Goal: Task Accomplishment & Management: Use online tool/utility

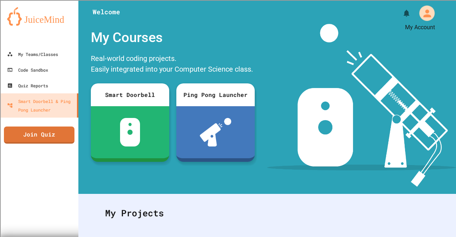
click at [421, 10] on icon "My Account" at bounding box center [426, 12] width 11 height 11
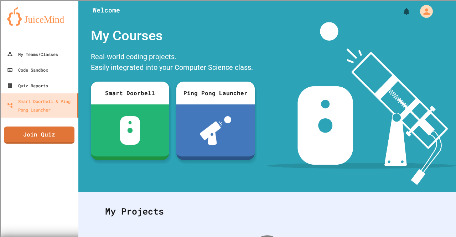
scroll to position [2, 0]
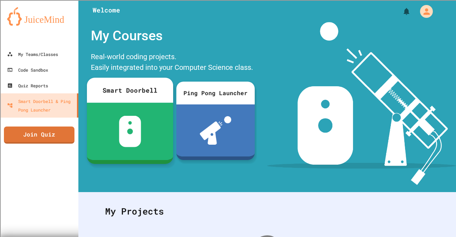
click at [147, 136] on div at bounding box center [130, 131] width 86 height 57
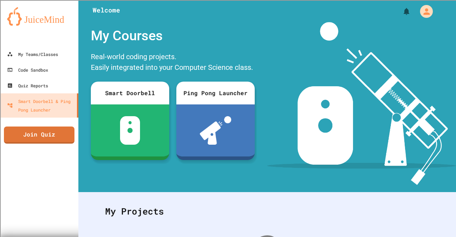
click at [44, 84] on div "Quiz Reports" at bounding box center [27, 85] width 42 height 9
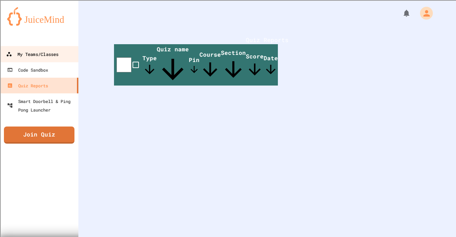
click at [48, 55] on div "My Teams/Classes" at bounding box center [32, 54] width 52 height 9
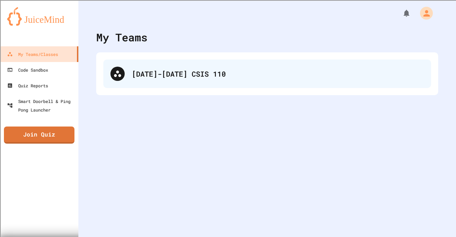
click at [135, 80] on div "[DATE]-[DATE] CSIS 110" at bounding box center [267, 74] width 328 height 29
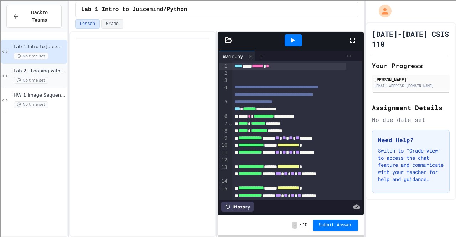
click at [43, 68] on span "Lab 2 - Looping with Images" at bounding box center [40, 71] width 52 height 6
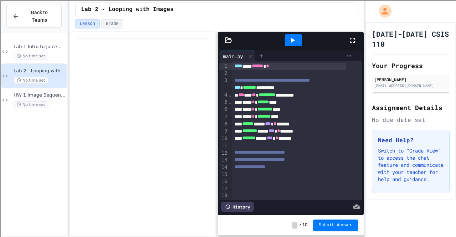
click at [356, 36] on icon at bounding box center [352, 40] width 9 height 9
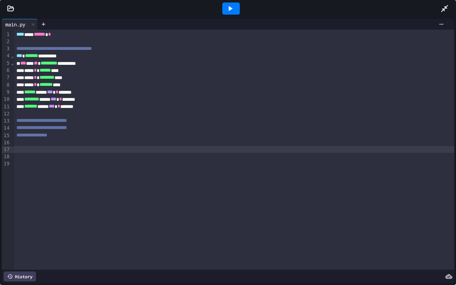
click at [33, 150] on div at bounding box center [234, 149] width 440 height 7
click at [91, 146] on div at bounding box center [229, 149] width 430 height 7
click at [89, 140] on div at bounding box center [234, 142] width 440 height 7
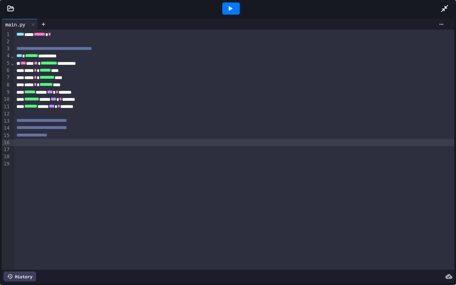
click at [89, 140] on div at bounding box center [234, 142] width 440 height 7
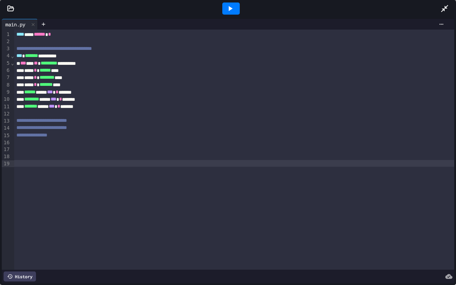
click at [209, 182] on div "**********" at bounding box center [234, 150] width 440 height 240
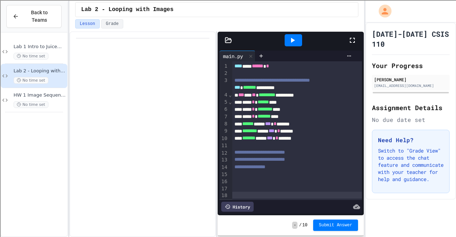
click at [347, 40] on div at bounding box center [293, 40] width 109 height 19
click at [355, 36] on icon at bounding box center [352, 40] width 9 height 9
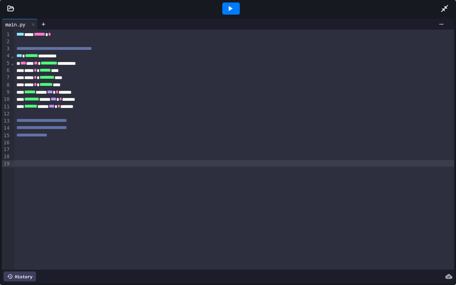
click at [14, 10] on div at bounding box center [10, 8] width 21 height 7
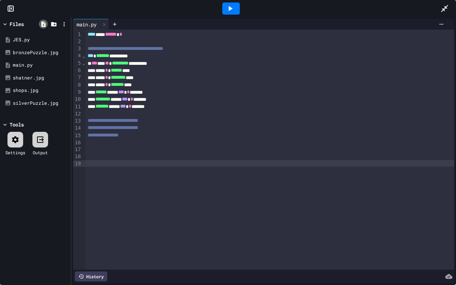
click at [43, 23] on icon at bounding box center [43, 23] width 4 height 5
click at [54, 26] on icon at bounding box center [53, 24] width 5 height 4
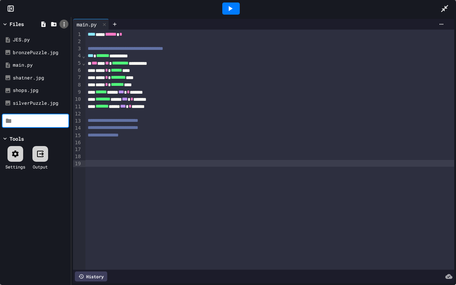
click at [66, 23] on icon at bounding box center [64, 24] width 6 height 6
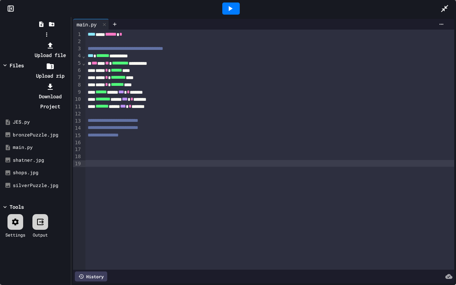
click at [69, 40] on li "Upload file" at bounding box center [50, 50] width 38 height 20
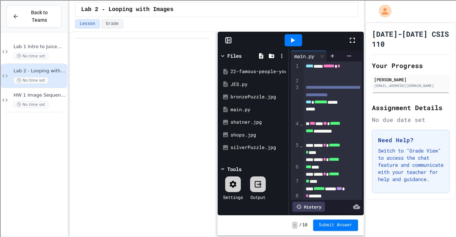
click at [353, 38] on icon at bounding box center [352, 40] width 9 height 9
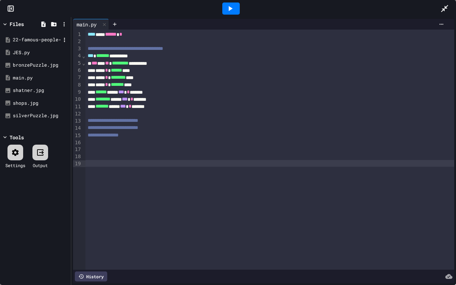
click at [45, 37] on div "22-famous-people-you-might-have-never-seen-what-they-looked.htm" at bounding box center [37, 39] width 48 height 7
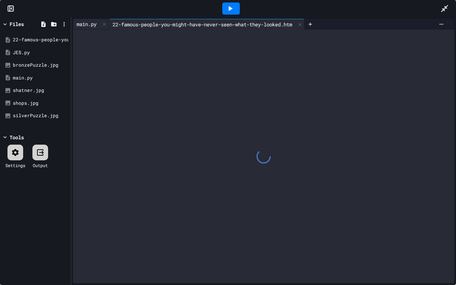
click at [92, 25] on div "main.py" at bounding box center [86, 23] width 27 height 7
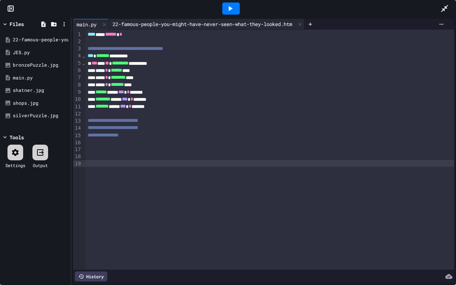
click at [177, 22] on div "22-famous-people-you-might-have-never-seen-what-they-looked.htm" at bounding box center [202, 23] width 187 height 7
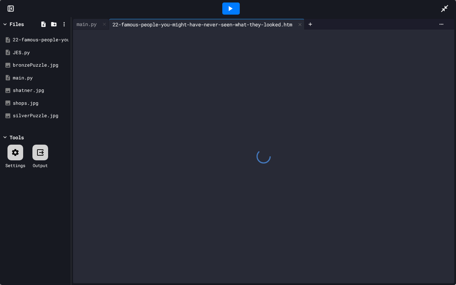
click at [440, 9] on div at bounding box center [230, 8] width 419 height 19
click at [451, 9] on div at bounding box center [448, 8] width 16 height 19
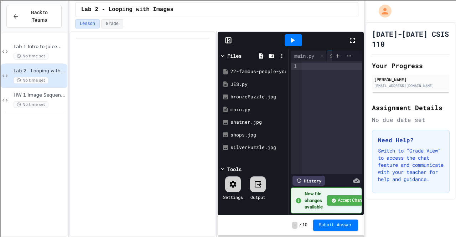
click at [289, 38] on icon at bounding box center [292, 40] width 9 height 9
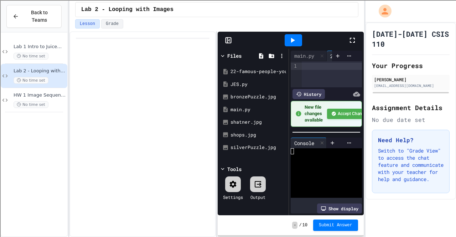
click at [353, 40] on icon at bounding box center [352, 40] width 9 height 9
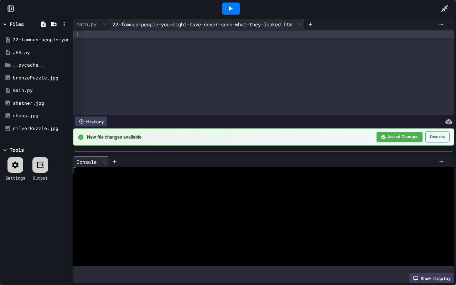
click at [121, 26] on div "22-famous-people-you-might-have-never-seen-what-they-looked.htm" at bounding box center [202, 24] width 187 height 7
click at [391, 136] on button "Accept Changes" at bounding box center [400, 136] width 46 height 10
click at [65, 40] on icon at bounding box center [64, 40] width 6 height 6
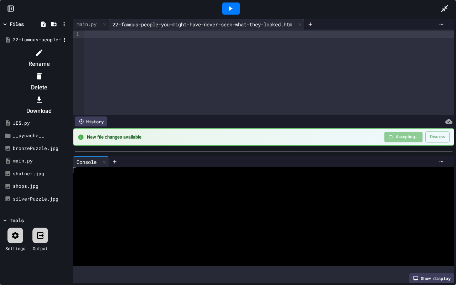
click at [65, 47] on div at bounding box center [35, 47] width 67 height 0
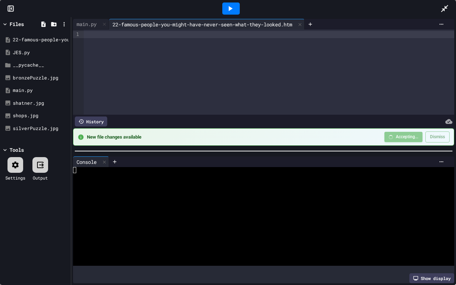
click at [444, 9] on icon at bounding box center [444, 8] width 7 height 7
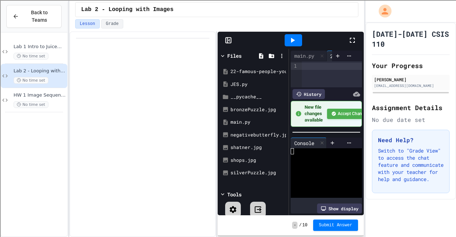
click at [347, 42] on div at bounding box center [293, 40] width 109 height 19
click at [352, 35] on div at bounding box center [356, 40] width 16 height 19
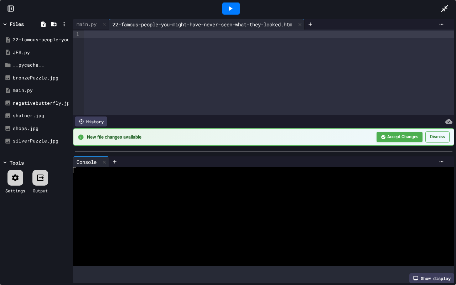
click at [152, 80] on div at bounding box center [269, 72] width 371 height 85
click at [429, 136] on button "Dismiss" at bounding box center [437, 136] width 24 height 11
click at [204, 25] on div "22-famous-people-you-might-have-never-seen-what-they-looked.htm" at bounding box center [202, 24] width 187 height 7
click at [81, 26] on div "main.py" at bounding box center [86, 23] width 27 height 7
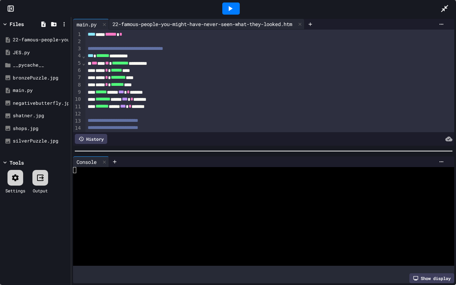
click at [158, 25] on div "22-famous-people-you-might-have-never-seen-what-they-looked.htm" at bounding box center [202, 23] width 187 height 7
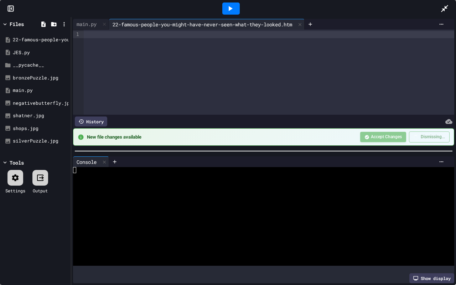
click at [237, 17] on div at bounding box center [231, 8] width 25 height 19
click at [232, 8] on icon at bounding box center [230, 8] width 9 height 9
click at [33, 41] on div "22-famous-people-you-might-have-never-seen-what-they-looked.htm" at bounding box center [37, 39] width 48 height 7
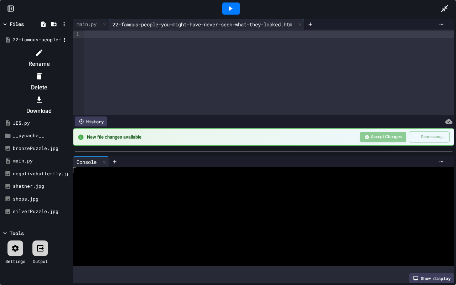
click at [69, 47] on div at bounding box center [35, 47] width 67 height 0
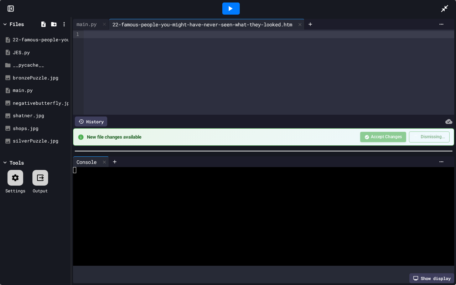
click at [440, 9] on icon at bounding box center [444, 8] width 9 height 9
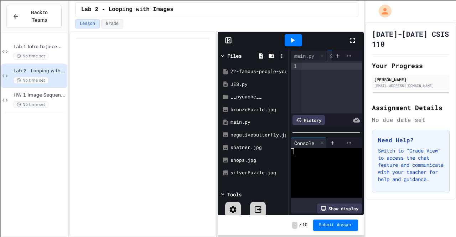
click at [355, 36] on icon at bounding box center [352, 40] width 9 height 9
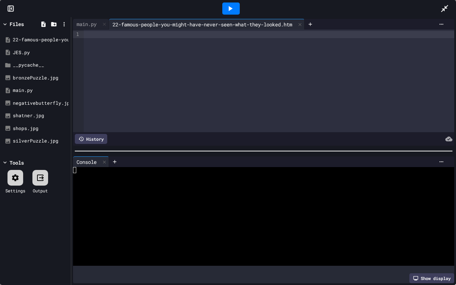
click at [208, 98] on div at bounding box center [269, 81] width 371 height 103
click at [303, 24] on icon at bounding box center [300, 24] width 5 height 5
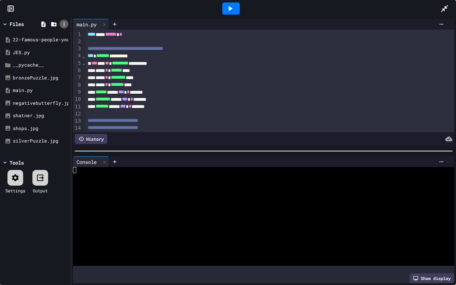
click at [66, 22] on icon at bounding box center [64, 24] width 6 height 6
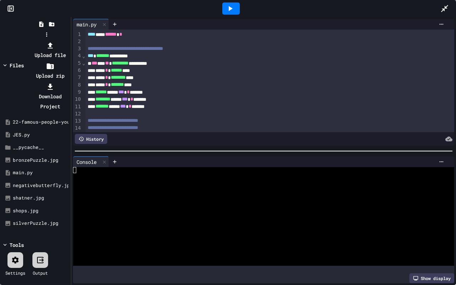
click at [69, 40] on div at bounding box center [50, 45] width 38 height 10
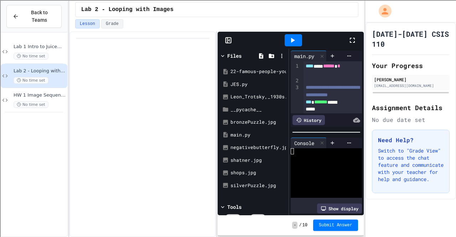
click at [350, 36] on icon at bounding box center [352, 40] width 9 height 9
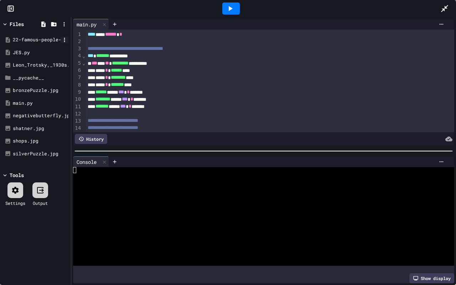
click at [65, 38] on icon at bounding box center [64, 40] width 6 height 6
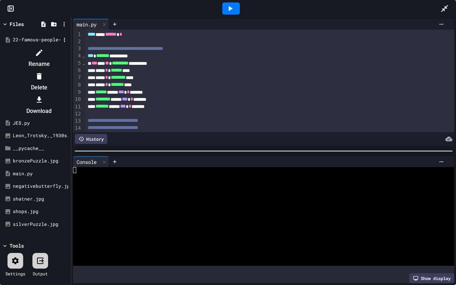
click at [69, 71] on li "Delete" at bounding box center [39, 82] width 60 height 23
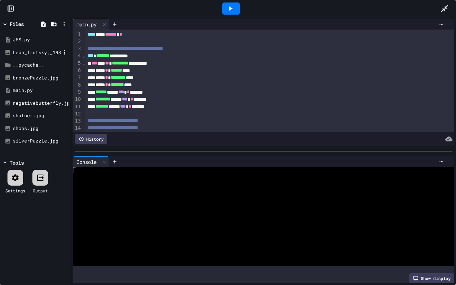
click at [48, 51] on div "Leon_Trotsky,_1930s.jpg" at bounding box center [37, 52] width 48 height 7
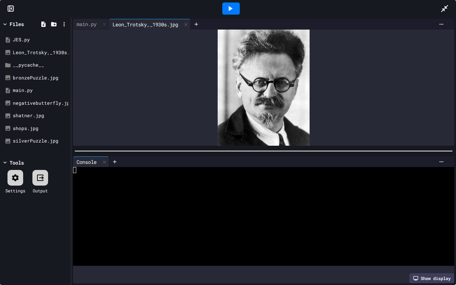
click at [441, 5] on icon at bounding box center [444, 8] width 9 height 9
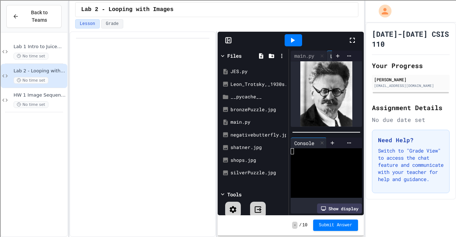
click at [357, 33] on div at bounding box center [356, 40] width 16 height 19
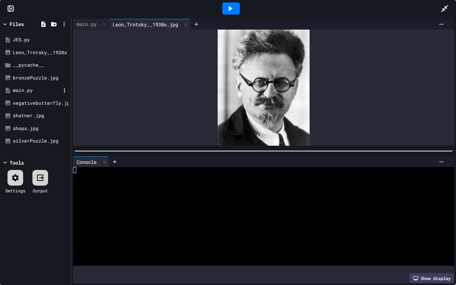
click at [31, 91] on div "main.py" at bounding box center [37, 90] width 48 height 7
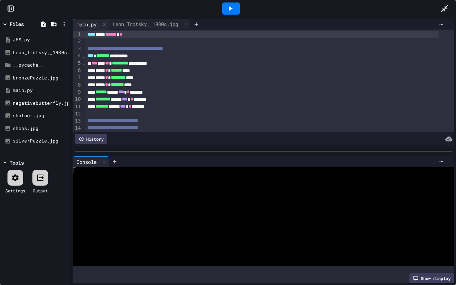
click at [105, 54] on span "*******" at bounding box center [102, 55] width 13 height 5
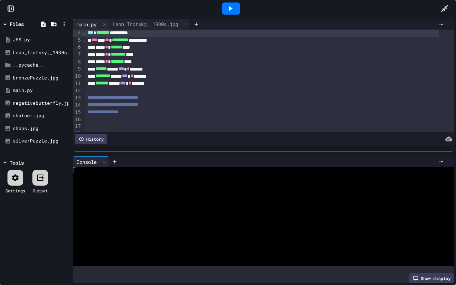
scroll to position [23, 0]
click at [149, 24] on div "Leon_Trotsky,_1930s.jpg" at bounding box center [145, 23] width 73 height 7
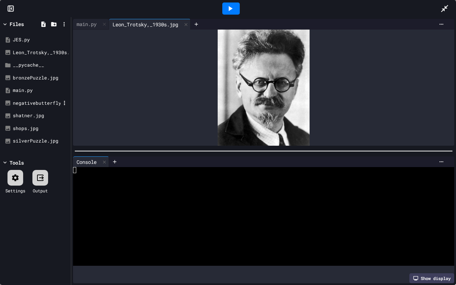
click at [32, 100] on div "negativebutterfly.jpg" at bounding box center [37, 103] width 48 height 7
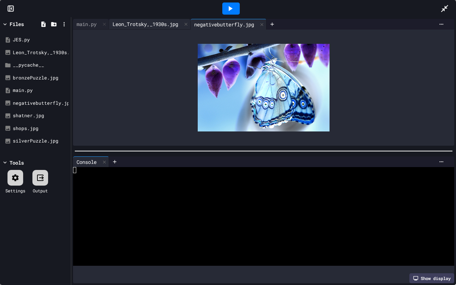
click at [149, 21] on div "Leon_Trotsky,_1930s.jpg" at bounding box center [145, 23] width 73 height 7
click at [144, 23] on div "Leon_Trotsky,_1930s.jpg" at bounding box center [145, 24] width 73 height 7
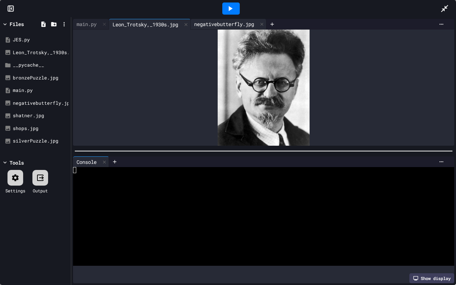
click at [210, 25] on div "negativebutterfly.jpg" at bounding box center [224, 23] width 67 height 7
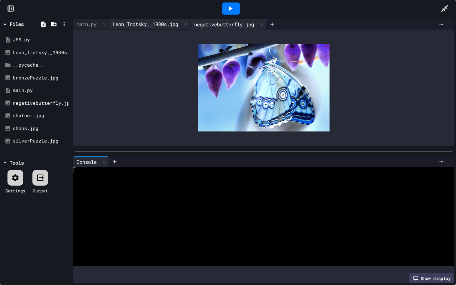
click at [151, 22] on div "Leon_Trotsky,_1930s.jpg" at bounding box center [145, 23] width 73 height 7
click at [79, 24] on div "main.py" at bounding box center [86, 23] width 27 height 7
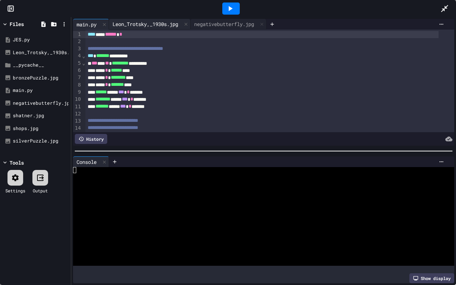
click at [161, 25] on div "Leon_Trotsky,_1930s.jpg" at bounding box center [145, 23] width 73 height 7
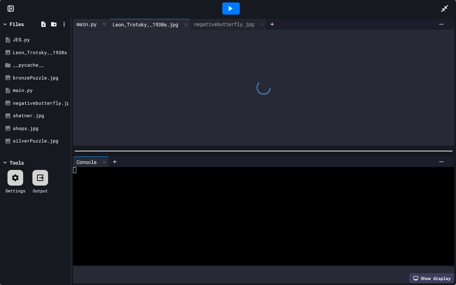
click at [85, 24] on div "main.py" at bounding box center [86, 23] width 27 height 7
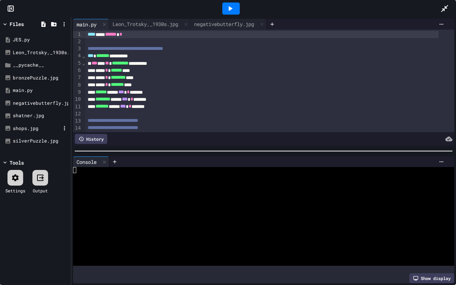
click at [31, 126] on div "shops.jpg" at bounding box center [37, 128] width 48 height 7
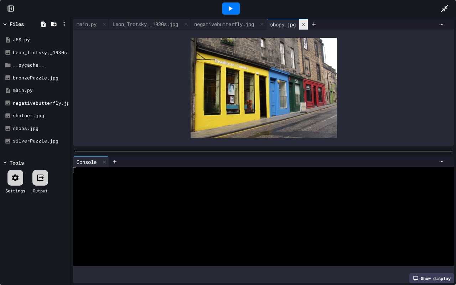
click at [305, 26] on icon at bounding box center [303, 24] width 3 height 3
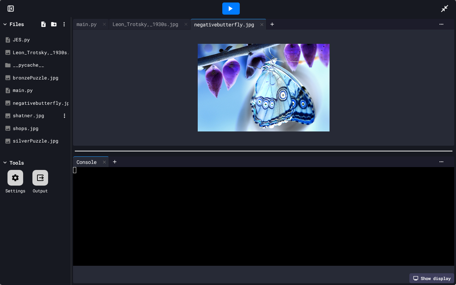
click at [31, 115] on div "shatner.jpg" at bounding box center [37, 115] width 48 height 7
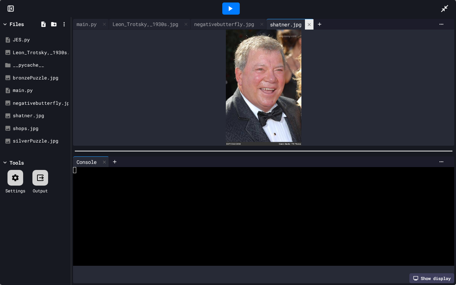
click at [312, 24] on icon at bounding box center [309, 24] width 5 height 5
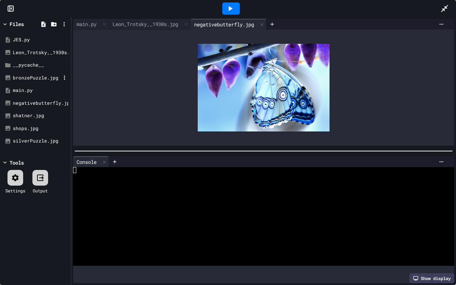
click at [37, 80] on div "bronzePuzzle.jpg" at bounding box center [37, 77] width 48 height 7
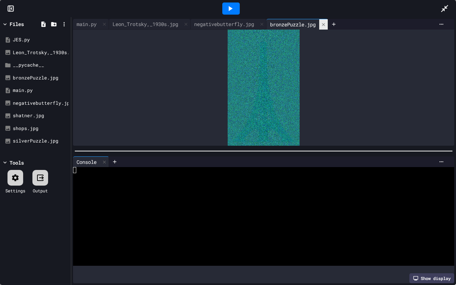
click at [328, 21] on div at bounding box center [323, 24] width 9 height 10
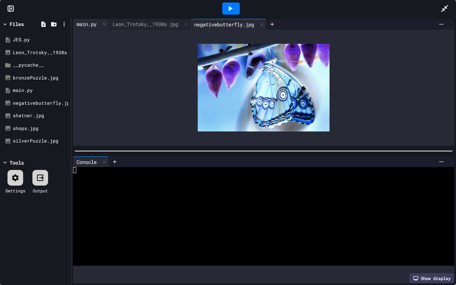
click at [92, 20] on div "main.py" at bounding box center [86, 23] width 27 height 7
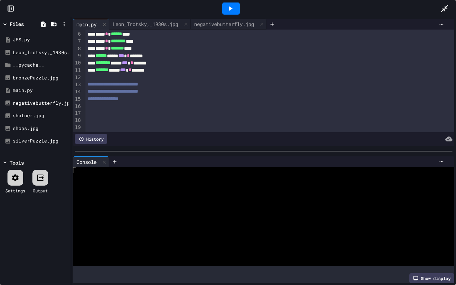
scroll to position [0, 0]
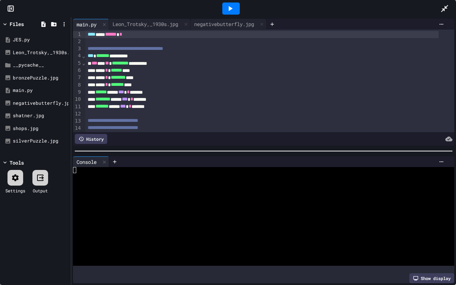
click at [450, 8] on div at bounding box center [448, 8] width 16 height 19
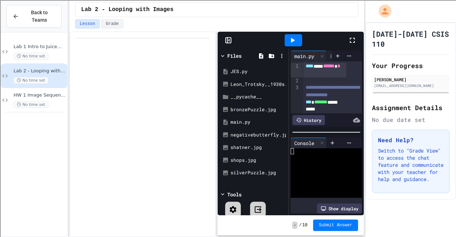
click at [355, 38] on icon at bounding box center [352, 40] width 9 height 9
click at [354, 44] on icon at bounding box center [352, 40] width 9 height 9
click at [351, 41] on icon at bounding box center [352, 40] width 5 height 5
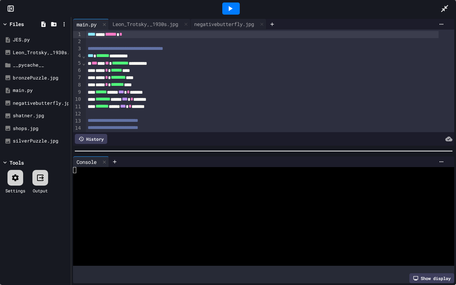
click at [132, 180] on div at bounding box center [257, 183] width 369 height 6
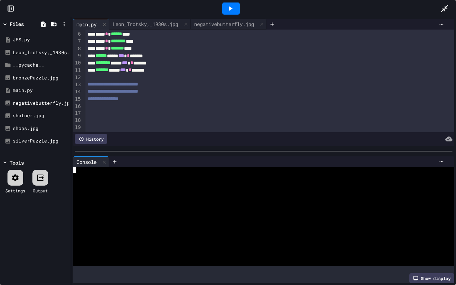
scroll to position [44, 0]
click at [104, 103] on div at bounding box center [270, 106] width 369 height 7
click at [115, 110] on div at bounding box center [270, 113] width 369 height 7
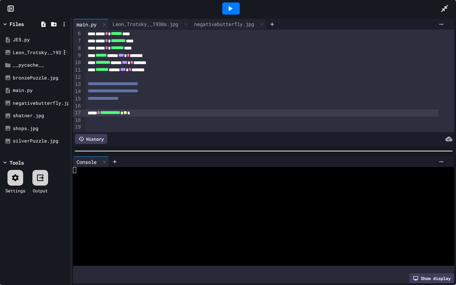
click at [64, 51] on icon at bounding box center [64, 52] width 1 height 4
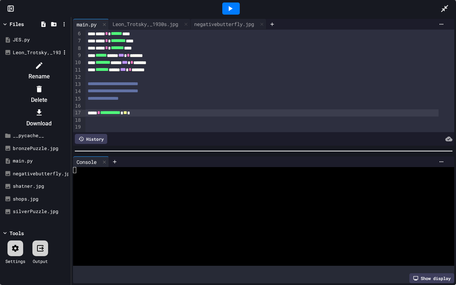
click at [69, 61] on li "Rename" at bounding box center [39, 71] width 60 height 23
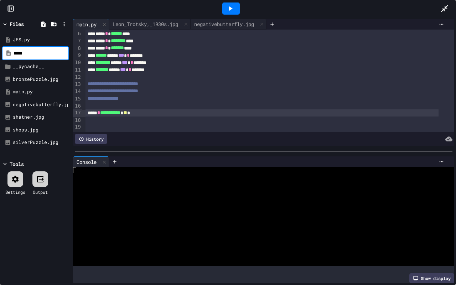
scroll to position [0, 0]
type input "********"
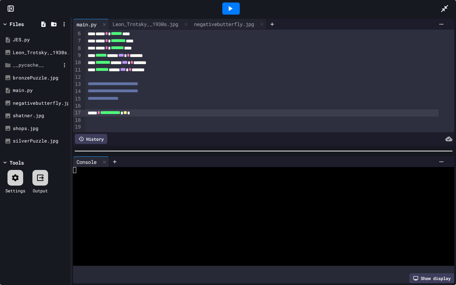
click at [51, 71] on div "__pycache__" at bounding box center [35, 65] width 67 height 13
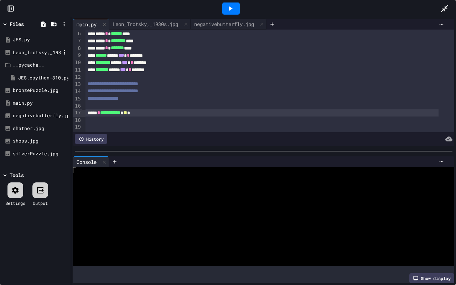
click at [47, 51] on div "Leon_Trotsky,_1930s.jpg" at bounding box center [37, 52] width 48 height 7
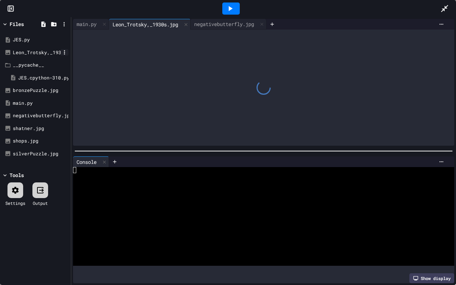
click at [66, 50] on icon at bounding box center [64, 52] width 6 height 6
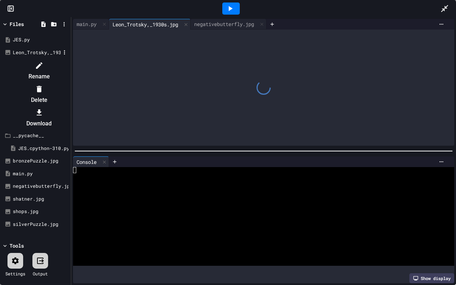
click at [69, 60] on li "Rename" at bounding box center [39, 71] width 60 height 23
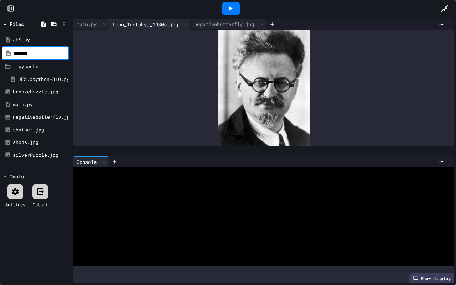
type input "********"
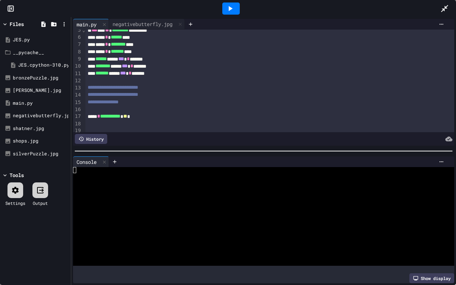
scroll to position [45, 0]
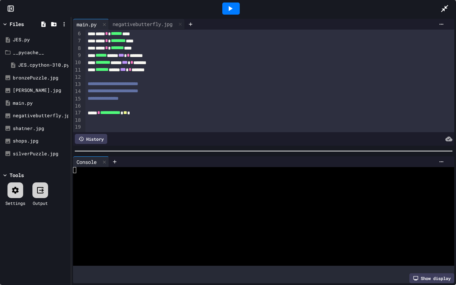
click at [127, 110] on span "**" at bounding box center [125, 112] width 4 height 5
click at [167, 109] on div "**********" at bounding box center [262, 112] width 353 height 7
click at [170, 109] on div "**********" at bounding box center [262, 112] width 353 height 7
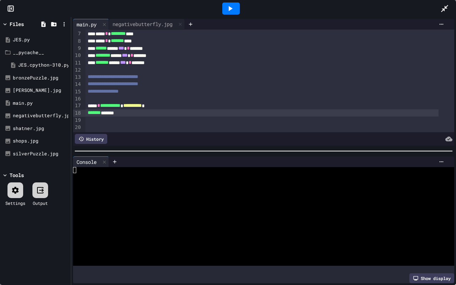
click at [115, 113] on div "******* *******" at bounding box center [262, 112] width 353 height 7
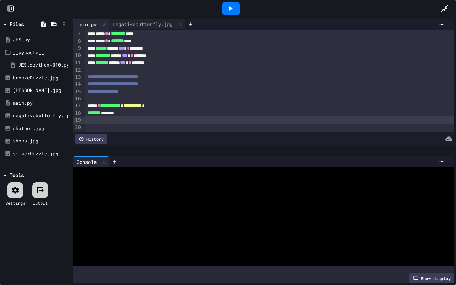
click at [96, 118] on div at bounding box center [270, 120] width 369 height 7
click at [224, 116] on div "**********" at bounding box center [262, 119] width 353 height 7
click at [235, 8] on div at bounding box center [230, 8] width 17 height 12
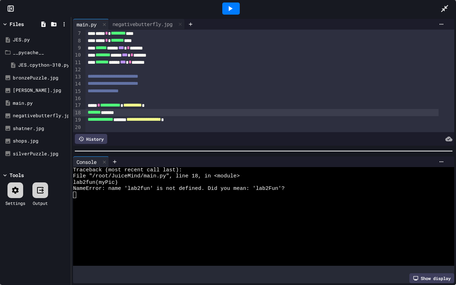
click at [99, 110] on span "*******" at bounding box center [94, 112] width 13 height 5
click at [161, 117] on span "**********" at bounding box center [143, 119] width 35 height 5
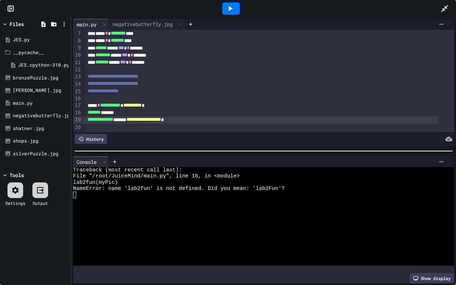
click at [98, 109] on div "******* *******" at bounding box center [262, 112] width 353 height 7
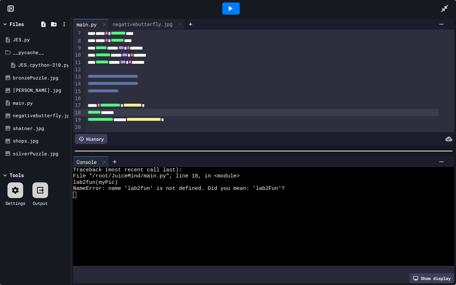
click at [100, 110] on span "*******" at bounding box center [94, 112] width 13 height 5
click at [234, 9] on div at bounding box center [230, 8] width 17 height 12
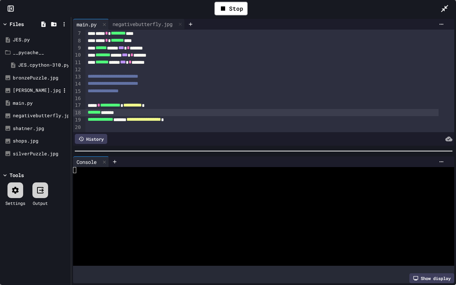
click at [31, 90] on div "[PERSON_NAME].jpg" at bounding box center [37, 90] width 48 height 7
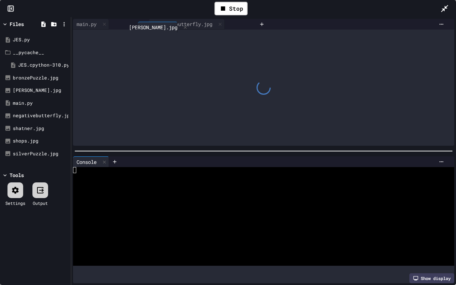
drag, startPoint x: 206, startPoint y: 26, endPoint x: 151, endPoint y: 29, distance: 55.7
click at [151, 29] on div "main.py negativebutterfly.jpg [PERSON_NAME].jpg" at bounding box center [164, 24] width 183 height 11
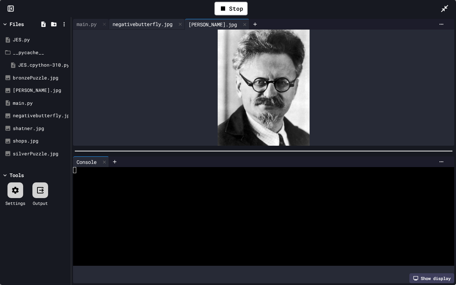
click at [162, 26] on div "negativebutterfly.jpg" at bounding box center [142, 23] width 67 height 7
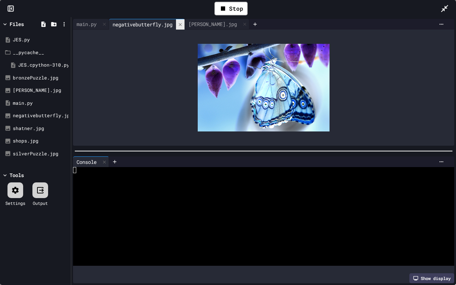
click at [183, 23] on icon at bounding box center [180, 24] width 5 height 5
click at [91, 21] on div "main.py" at bounding box center [86, 23] width 27 height 7
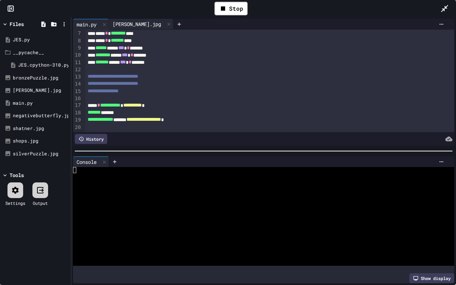
click at [122, 25] on div "[PERSON_NAME].jpg" at bounding box center [137, 23] width 56 height 7
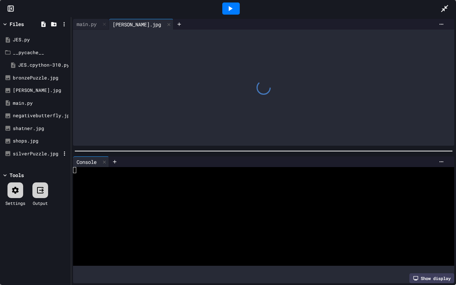
click at [55, 153] on div "silverPuzzle.jpg" at bounding box center [37, 153] width 48 height 7
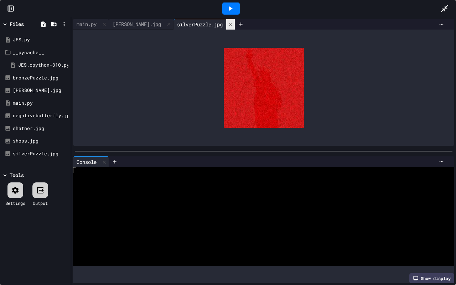
click at [228, 26] on icon at bounding box center [230, 24] width 5 height 5
click at [7, 21] on icon at bounding box center [5, 24] width 6 height 6
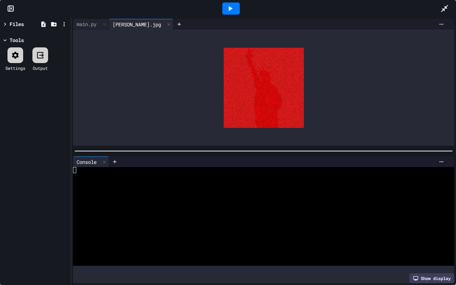
click at [7, 21] on icon at bounding box center [5, 24] width 6 height 6
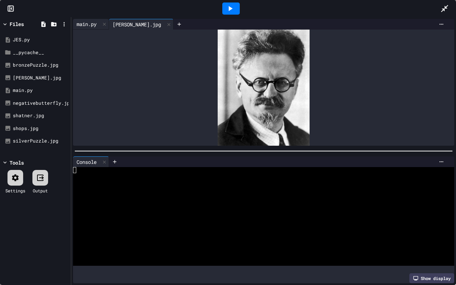
click at [90, 22] on div "main.py" at bounding box center [86, 23] width 27 height 7
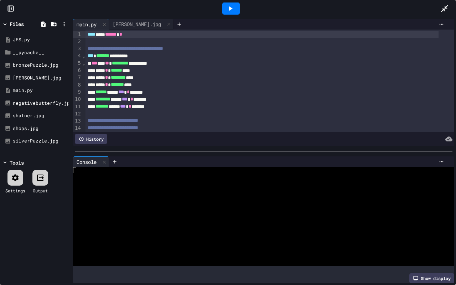
click at [228, 7] on icon at bounding box center [230, 8] width 9 height 9
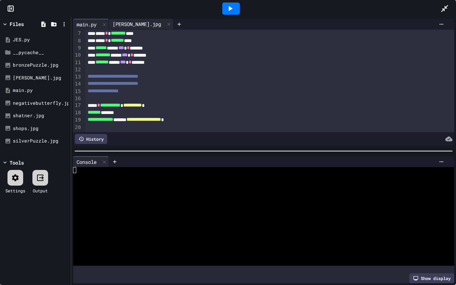
click at [114, 21] on div "[PERSON_NAME].jpg" at bounding box center [137, 23] width 56 height 7
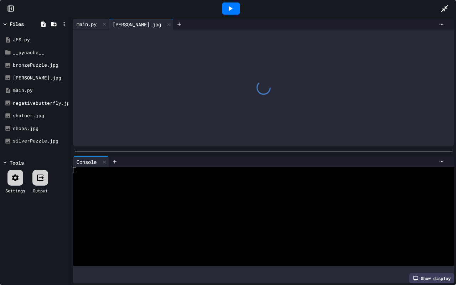
click at [86, 22] on div "main.py" at bounding box center [86, 23] width 27 height 7
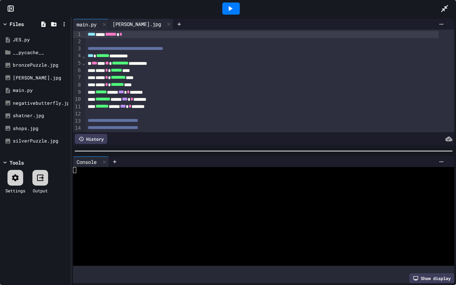
click at [129, 23] on div "[PERSON_NAME].jpg" at bounding box center [137, 23] width 56 height 7
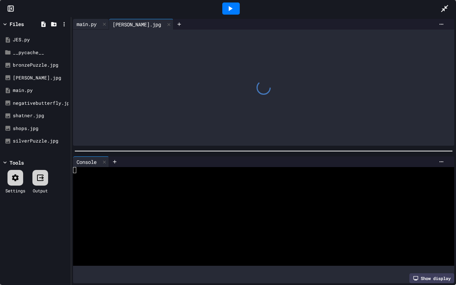
click at [85, 23] on div "main.py" at bounding box center [86, 23] width 27 height 7
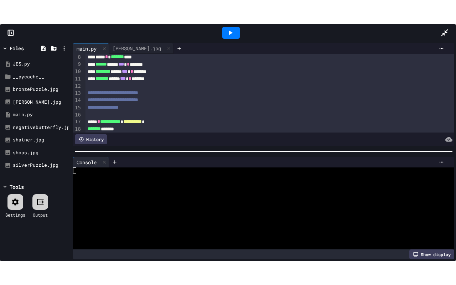
scroll to position [131, 0]
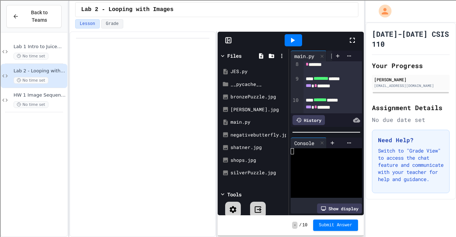
click at [353, 39] on icon at bounding box center [352, 40] width 9 height 9
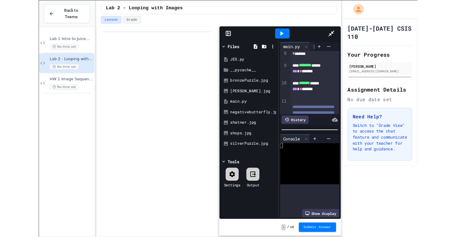
scroll to position [52, 0]
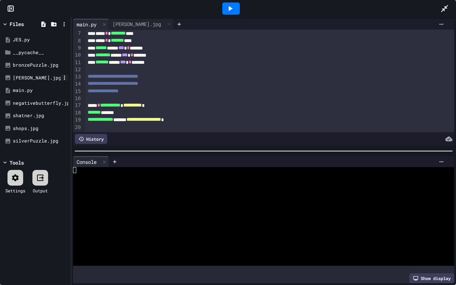
click at [65, 76] on icon at bounding box center [64, 78] width 1 height 4
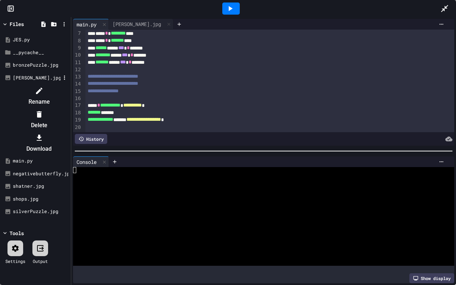
click at [69, 108] on div at bounding box center [39, 113] width 60 height 11
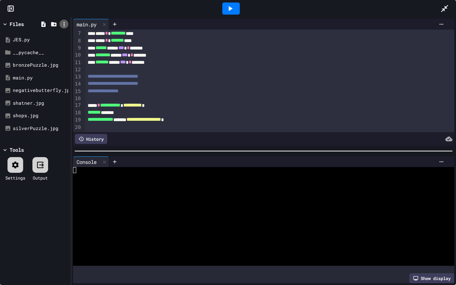
click at [64, 23] on icon at bounding box center [64, 24] width 6 height 6
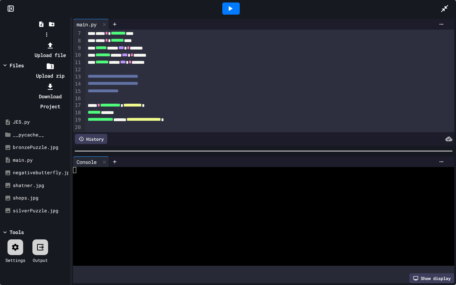
drag, startPoint x: 82, startPoint y: 35, endPoint x: 82, endPoint y: 4, distance: 31.0
click at [69, 40] on li "Upload file" at bounding box center [50, 50] width 38 height 20
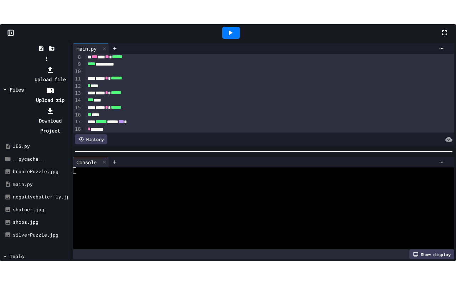
scroll to position [131, 0]
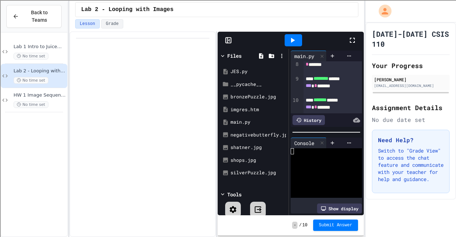
click at [354, 43] on icon at bounding box center [352, 40] width 9 height 9
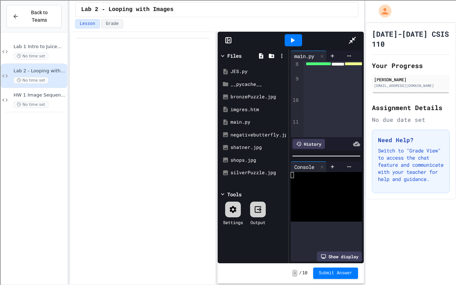
scroll to position [52, 0]
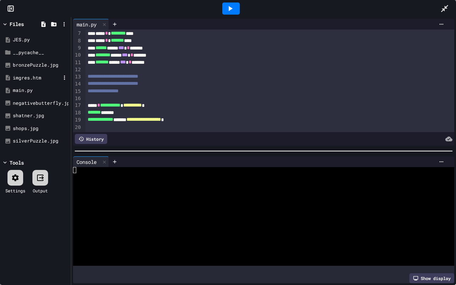
click at [35, 76] on div "imgres.htm" at bounding box center [37, 77] width 48 height 7
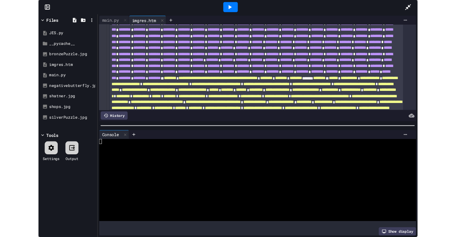
scroll to position [145, 0]
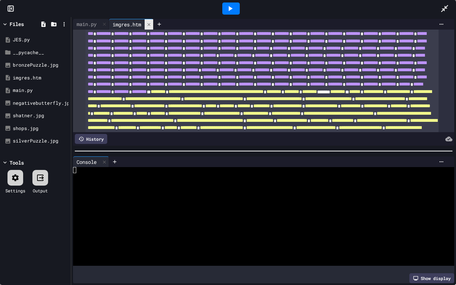
click at [151, 26] on icon at bounding box center [148, 24] width 5 height 5
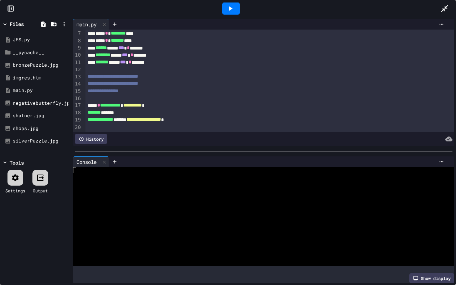
click at [4, 22] on icon at bounding box center [5, 24] width 6 height 6
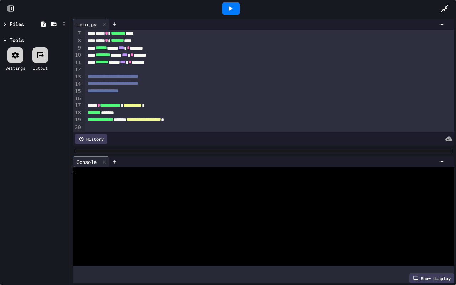
click at [446, 5] on icon at bounding box center [444, 8] width 9 height 9
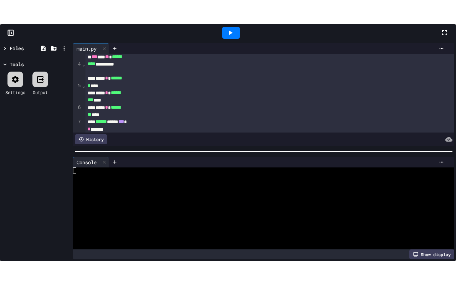
scroll to position [131, 0]
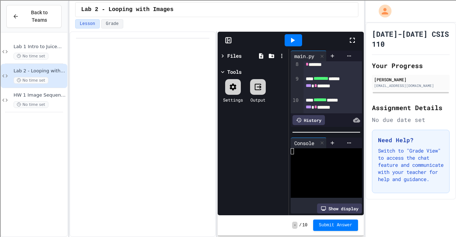
click at [351, 38] on icon at bounding box center [352, 40] width 5 height 5
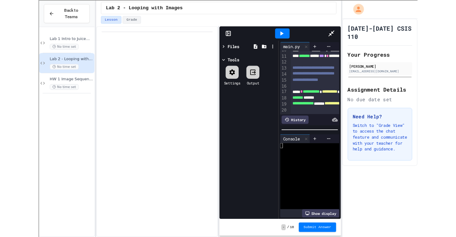
scroll to position [52, 0]
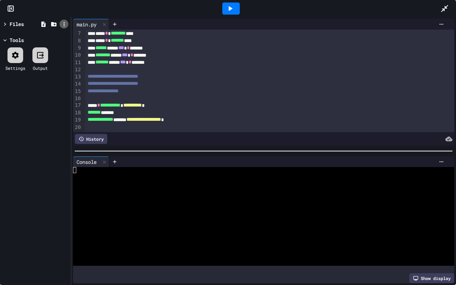
click at [64, 28] on div at bounding box center [64, 24] width 9 height 9
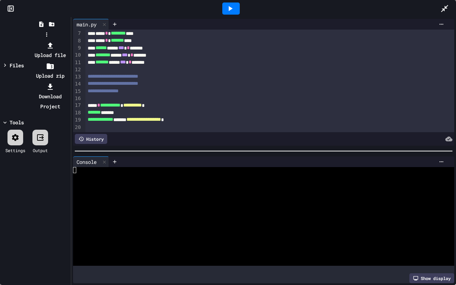
click at [69, 40] on li "Upload file" at bounding box center [50, 50] width 38 height 20
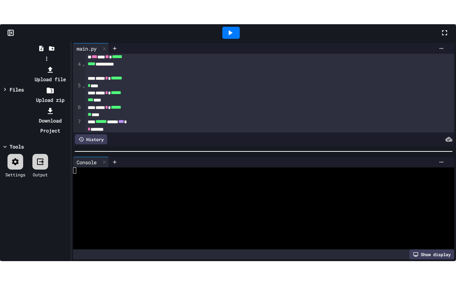
scroll to position [131, 0]
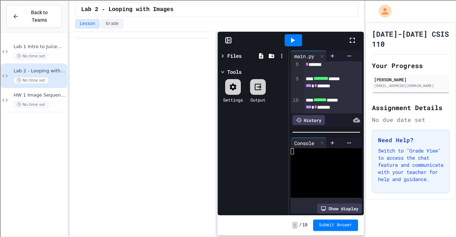
click at [348, 39] on icon at bounding box center [352, 40] width 9 height 9
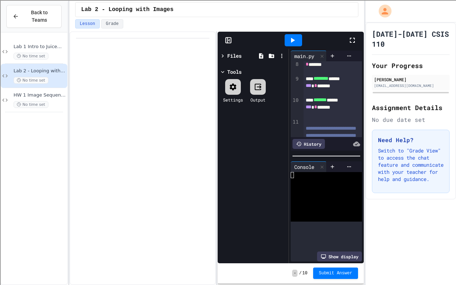
scroll to position [52, 0]
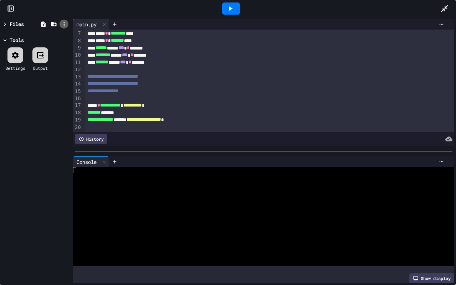
click at [66, 24] on icon at bounding box center [64, 24] width 6 height 6
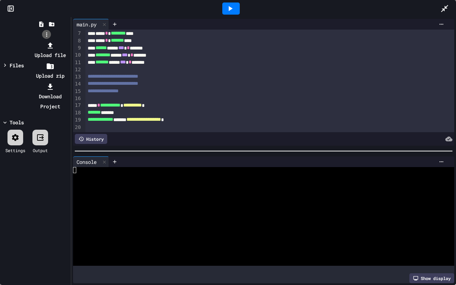
click at [66, 40] on div at bounding box center [46, 40] width 45 height 0
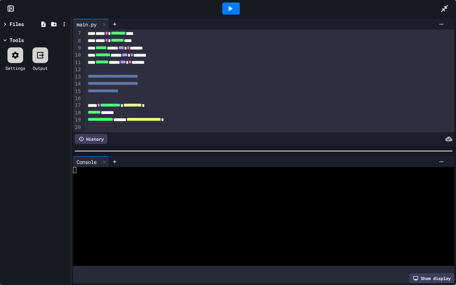
click at [11, 23] on div "Files" at bounding box center [17, 23] width 14 height 7
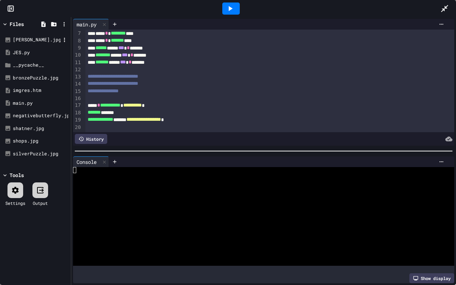
click at [40, 33] on div "[PERSON_NAME].jpg" at bounding box center [35, 39] width 67 height 13
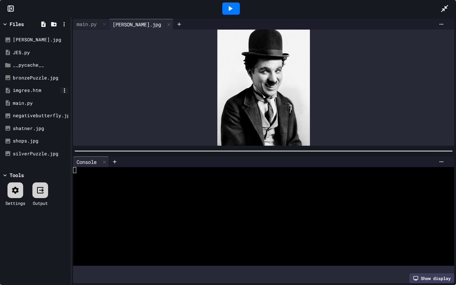
click at [67, 91] on icon at bounding box center [64, 90] width 6 height 6
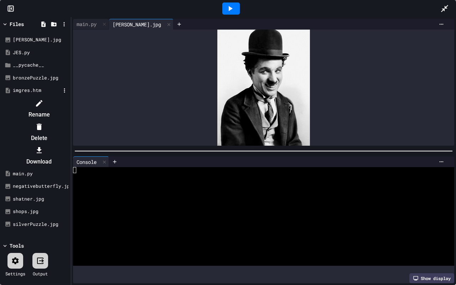
click at [69, 121] on li "Delete" at bounding box center [39, 132] width 60 height 23
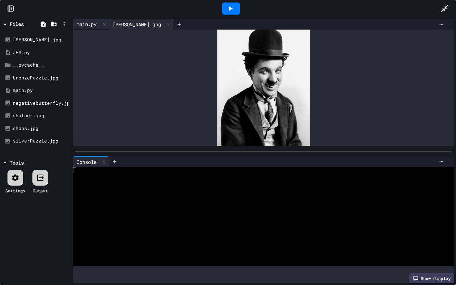
click at [84, 27] on div "main.py" at bounding box center [86, 23] width 27 height 7
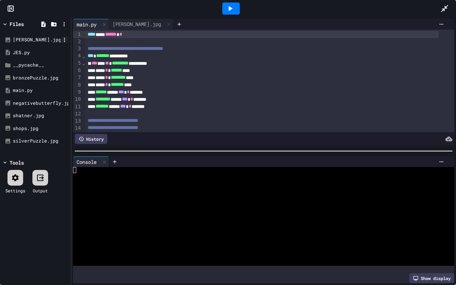
click at [67, 39] on icon at bounding box center [64, 40] width 6 height 6
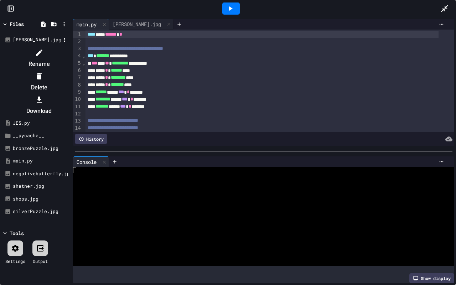
click at [69, 50] on li "Rename" at bounding box center [39, 58] width 60 height 23
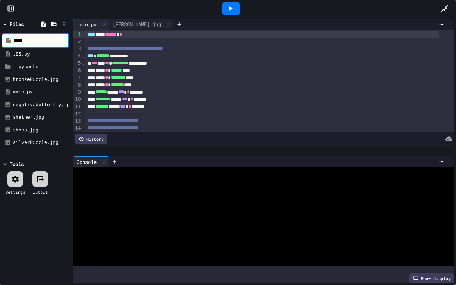
scroll to position [0, 0]
type input "**********"
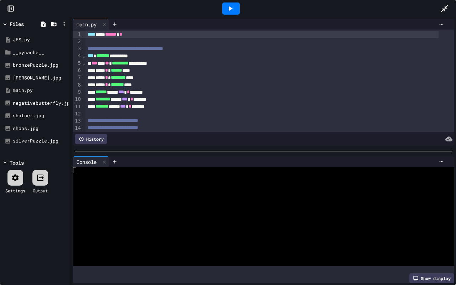
scroll to position [52, 0]
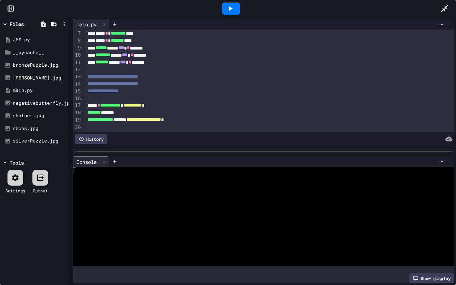
click at [142, 103] on span "**********" at bounding box center [132, 105] width 19 height 5
click at [227, 7] on icon at bounding box center [230, 8] width 9 height 9
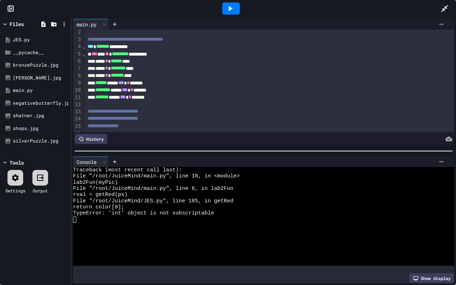
scroll to position [0, 0]
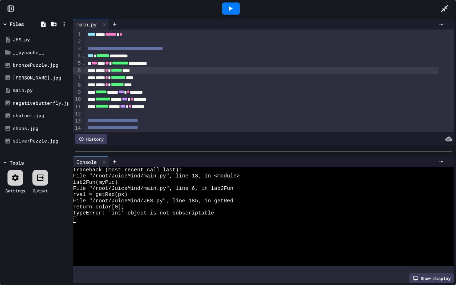
click at [87, 69] on div "**** * ****** ****" at bounding box center [262, 70] width 353 height 7
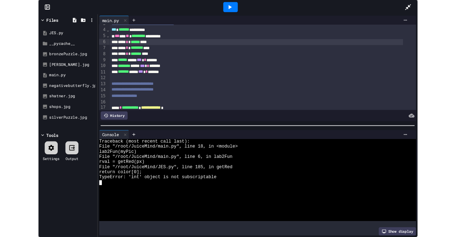
scroll to position [52, 0]
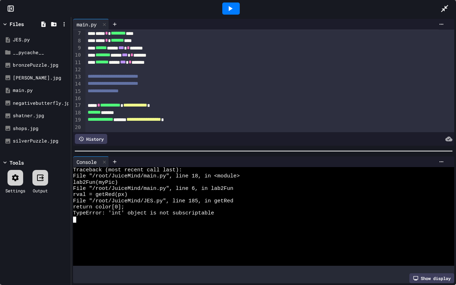
click at [132, 116] on div "**********" at bounding box center [262, 119] width 353 height 7
click at [131, 109] on div "******* * ***** *" at bounding box center [262, 112] width 353 height 7
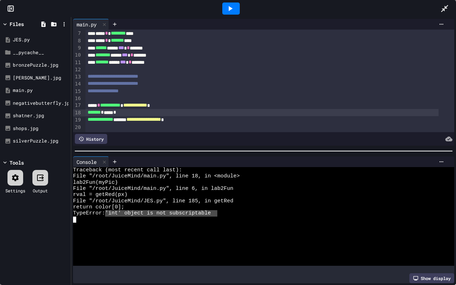
click at [110, 210] on div "TypeError: 'int' object is not subscriptable" at bounding box center [257, 213] width 369 height 6
click at [447, 7] on icon at bounding box center [444, 8] width 9 height 9
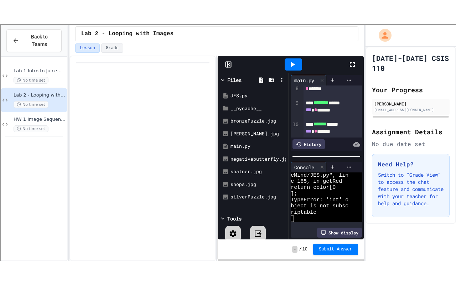
scroll to position [74, 0]
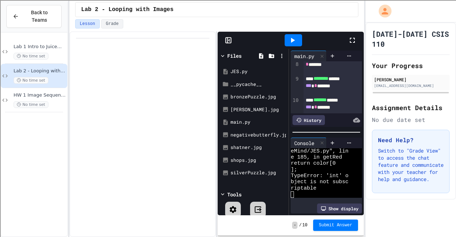
click at [355, 37] on icon at bounding box center [352, 40] width 9 height 9
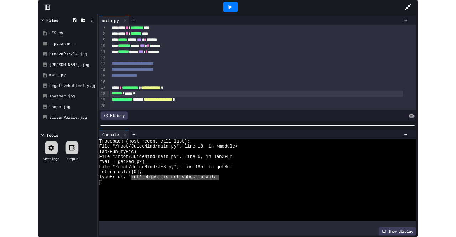
scroll to position [0, 0]
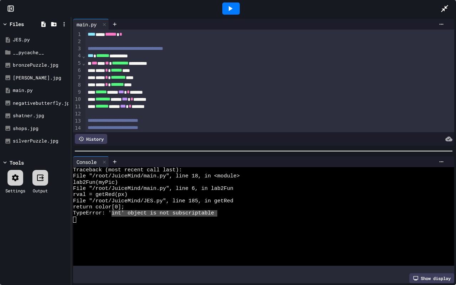
click at [450, 6] on div at bounding box center [448, 8] width 16 height 19
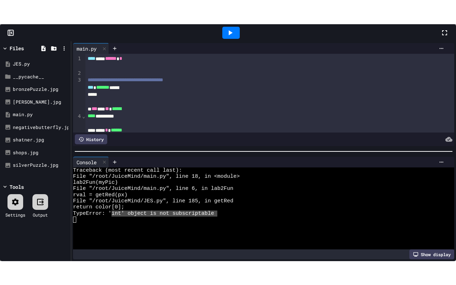
scroll to position [74, 0]
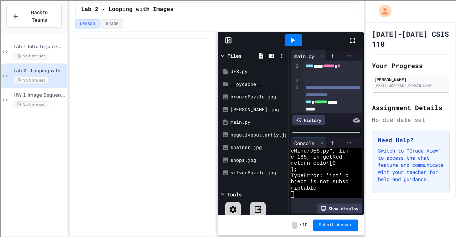
click at [353, 39] on icon at bounding box center [352, 40] width 9 height 9
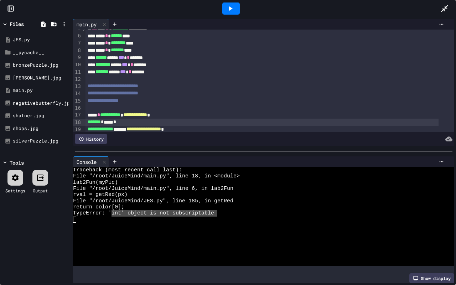
scroll to position [52, 0]
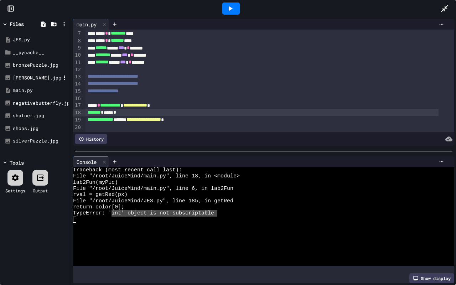
click at [29, 73] on div "[PERSON_NAME].jpg" at bounding box center [35, 78] width 67 height 13
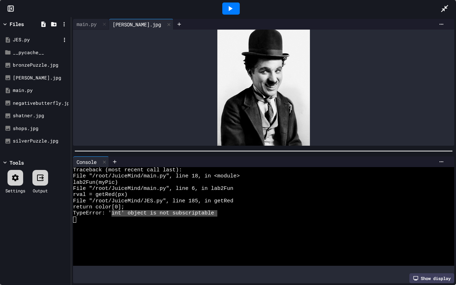
click at [41, 40] on div "JES.py" at bounding box center [37, 39] width 48 height 7
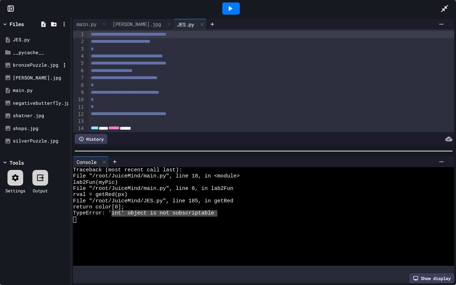
click at [41, 64] on div "bronzePuzzle.jpg" at bounding box center [37, 65] width 48 height 7
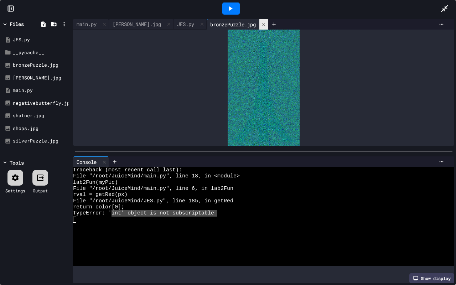
click at [261, 23] on icon at bounding box center [263, 24] width 5 height 5
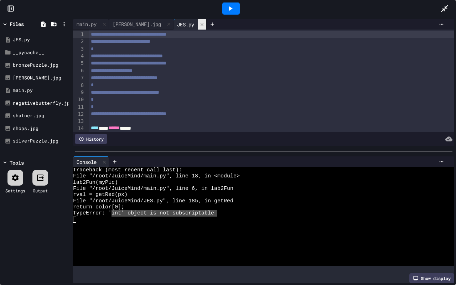
click at [200, 22] on icon at bounding box center [202, 24] width 5 height 5
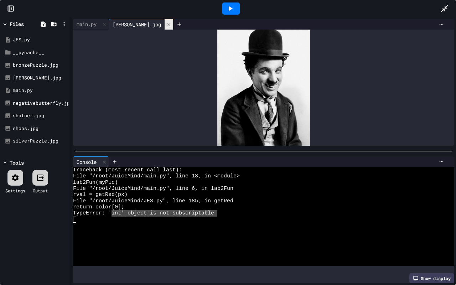
click at [167, 25] on icon at bounding box center [168, 24] width 3 height 3
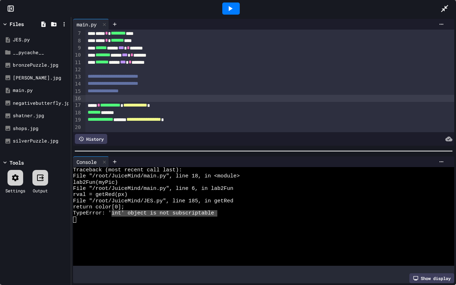
click at [141, 95] on div at bounding box center [270, 98] width 369 height 7
click at [139, 103] on span "**********" at bounding box center [135, 105] width 24 height 5
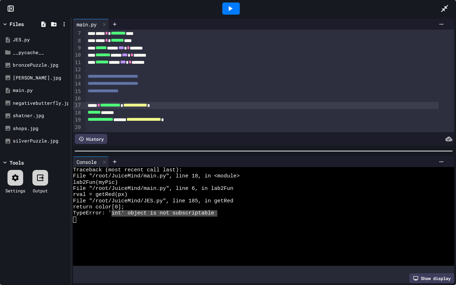
click at [147, 103] on span "**********" at bounding box center [135, 105] width 24 height 5
click at [136, 109] on div "******* *******" at bounding box center [262, 112] width 353 height 7
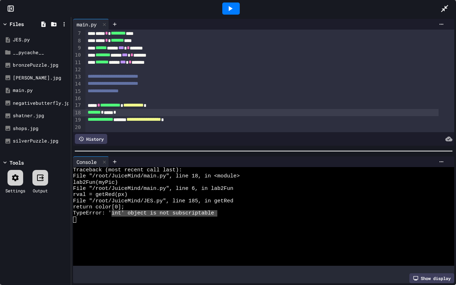
drag, startPoint x: 235, startPoint y: 7, endPoint x: 227, endPoint y: 9, distance: 8.0
click at [227, 9] on icon at bounding box center [230, 8] width 9 height 9
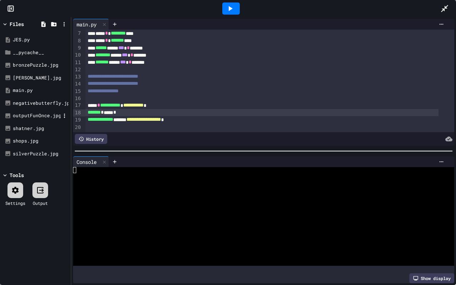
click at [38, 115] on div "outputFunOnce.jpg" at bounding box center [37, 115] width 48 height 7
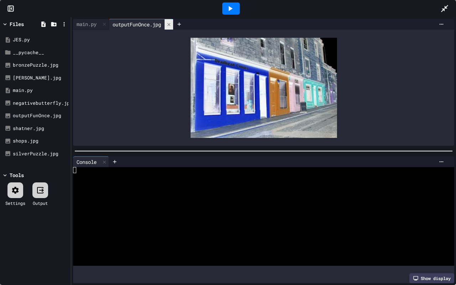
click at [171, 23] on icon at bounding box center [168, 24] width 5 height 5
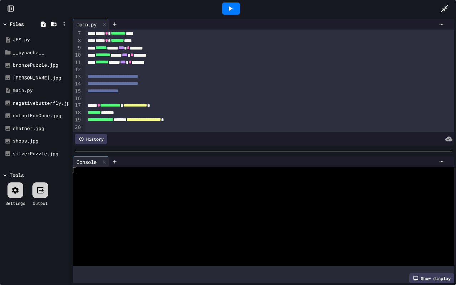
click at [232, 9] on icon at bounding box center [230, 8] width 9 height 9
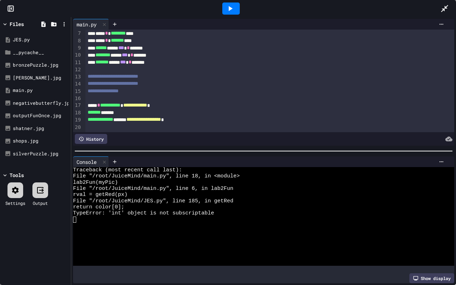
click at [444, 5] on icon at bounding box center [444, 8] width 9 height 9
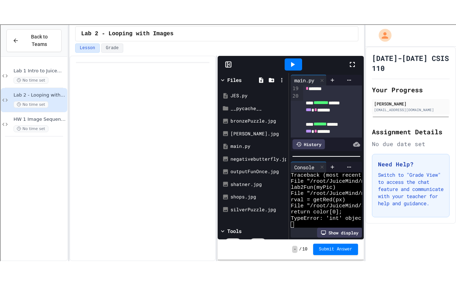
scroll to position [74, 0]
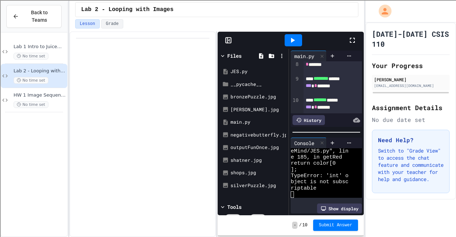
click at [351, 37] on icon at bounding box center [352, 40] width 9 height 9
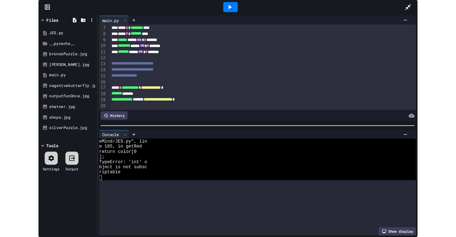
scroll to position [0, 0]
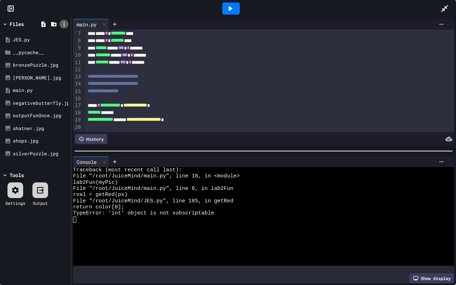
click at [60, 23] on div at bounding box center [64, 24] width 9 height 9
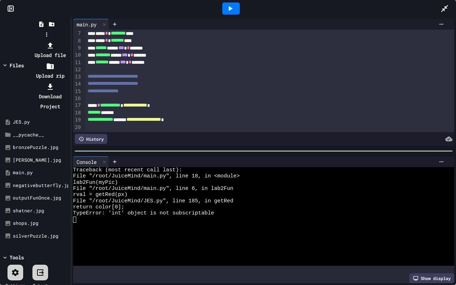
click at [69, 40] on li "Upload file" at bounding box center [50, 50] width 38 height 20
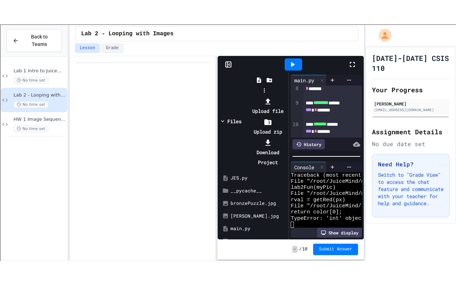
scroll to position [74, 0]
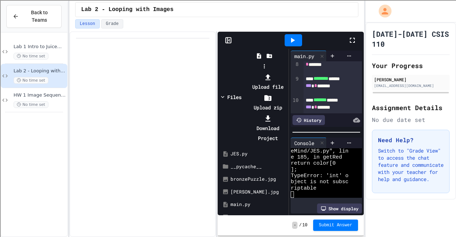
click at [287, 72] on div at bounding box center [264, 72] width 45 height 0
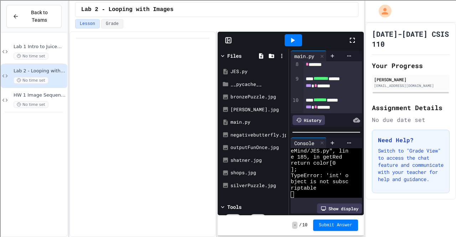
click at [353, 38] on icon at bounding box center [352, 40] width 9 height 9
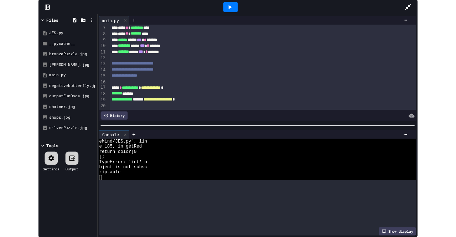
scroll to position [0, 0]
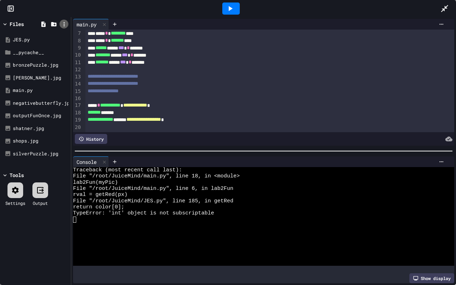
click at [67, 24] on div at bounding box center [64, 24] width 9 height 9
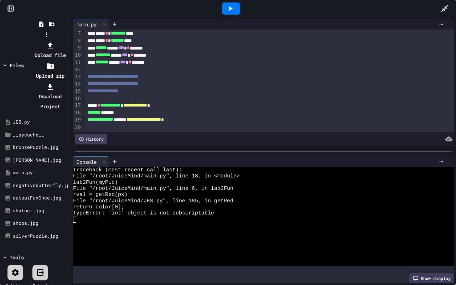
click at [69, 40] on div at bounding box center [46, 40] width 45 height 0
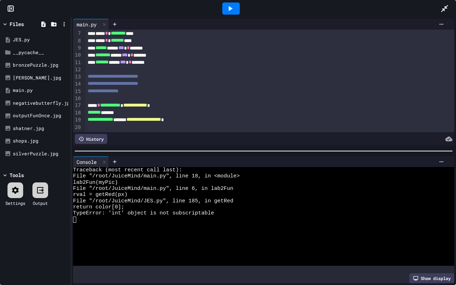
click at [443, 5] on icon at bounding box center [444, 8] width 9 height 9
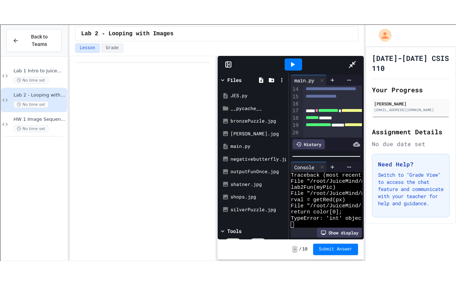
scroll to position [74, 0]
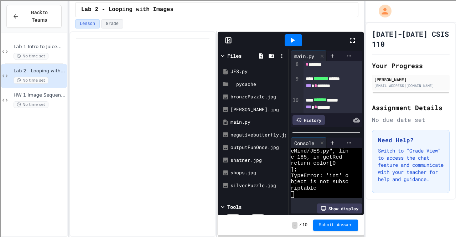
click at [358, 38] on div at bounding box center [356, 40] width 16 height 19
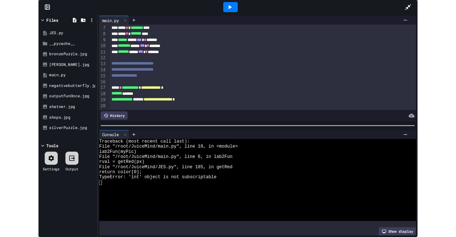
scroll to position [0, 0]
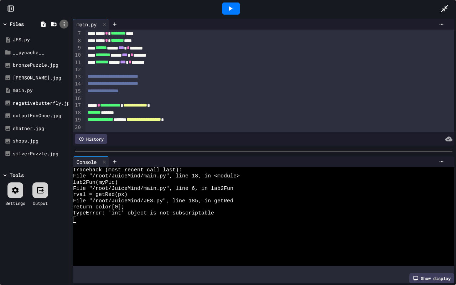
click at [65, 22] on icon at bounding box center [64, 24] width 6 height 6
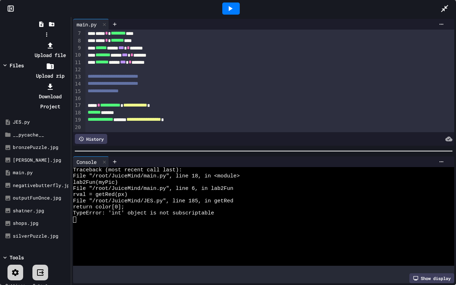
drag, startPoint x: 77, startPoint y: 36, endPoint x: 77, endPoint y: 5, distance: 31.4
click at [69, 40] on div at bounding box center [50, 45] width 38 height 10
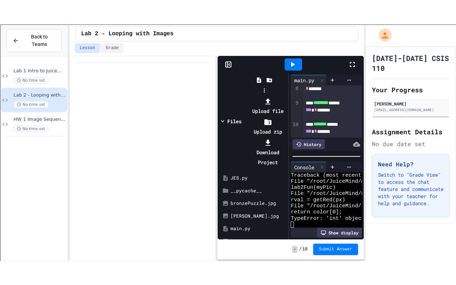
scroll to position [74, 0]
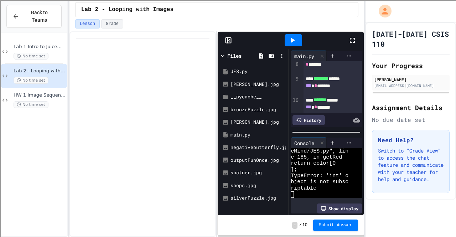
click at [351, 40] on icon at bounding box center [352, 40] width 9 height 9
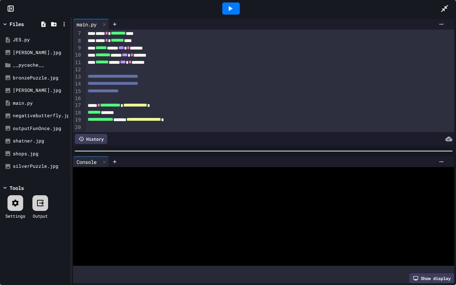
scroll to position [0, 0]
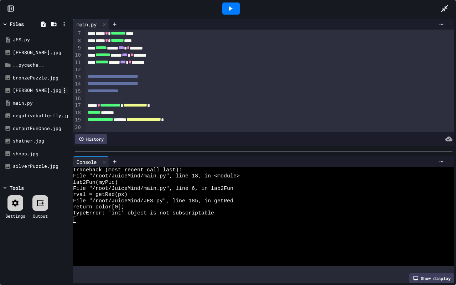
click at [64, 92] on icon at bounding box center [64, 90] width 1 height 4
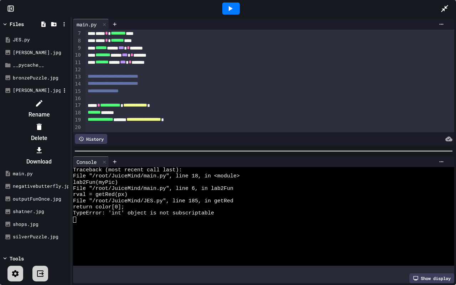
click at [69, 121] on li "Delete" at bounding box center [39, 132] width 60 height 23
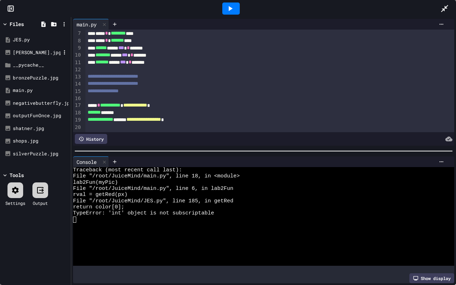
click at [28, 52] on div "[PERSON_NAME].jpg" at bounding box center [37, 52] width 48 height 7
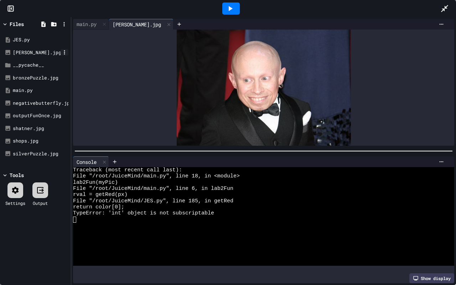
click at [65, 51] on icon at bounding box center [64, 52] width 6 height 6
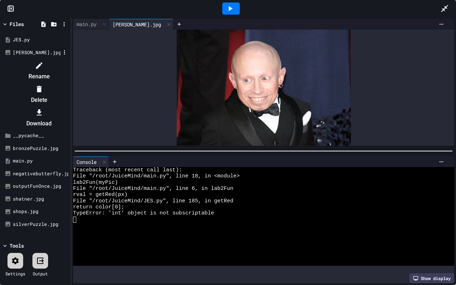
click at [69, 64] on div at bounding box center [39, 65] width 60 height 11
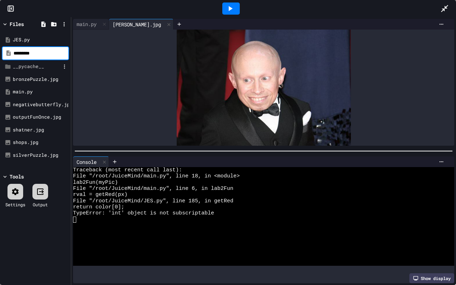
type input "*********"
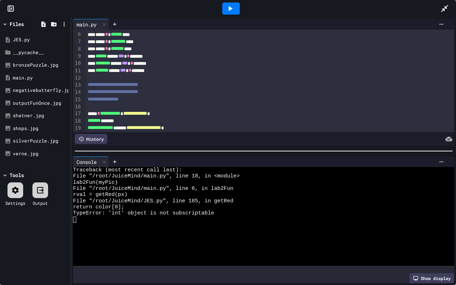
scroll to position [52, 0]
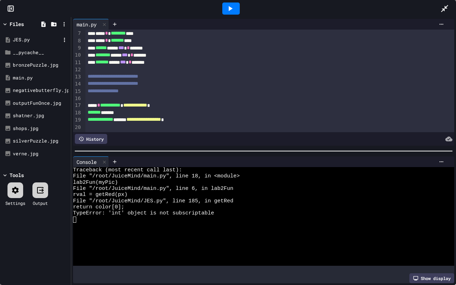
click at [20, 40] on div "JES.py" at bounding box center [37, 39] width 48 height 7
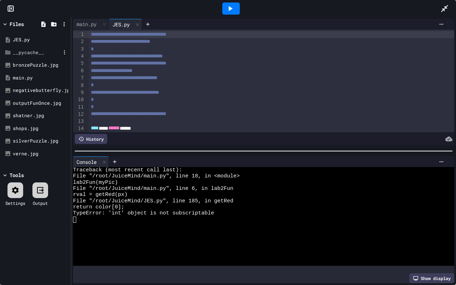
click at [21, 55] on div "__pycache__" at bounding box center [37, 52] width 48 height 7
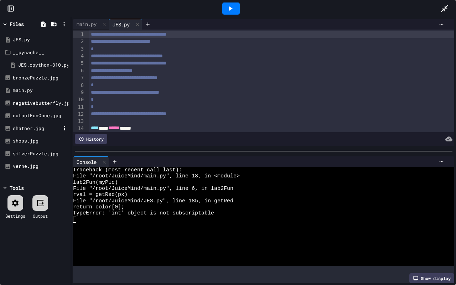
click at [32, 122] on div "shatner.jpg" at bounding box center [35, 128] width 67 height 13
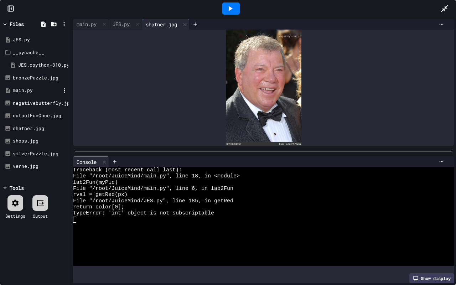
click at [35, 89] on div "main.py" at bounding box center [37, 90] width 48 height 7
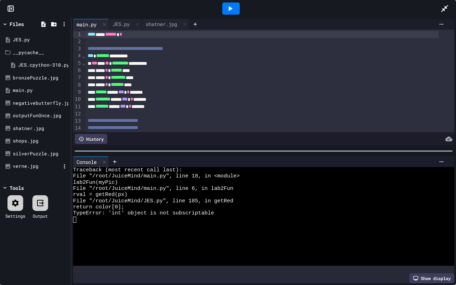
click at [35, 163] on div "verne.jpg" at bounding box center [37, 166] width 48 height 7
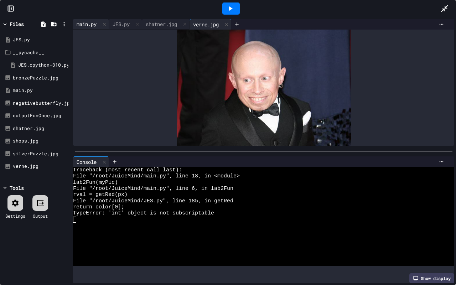
click at [90, 24] on div "main.py" at bounding box center [86, 23] width 27 height 7
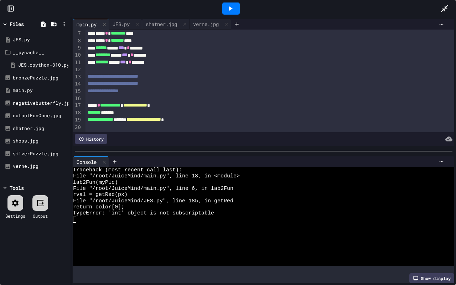
click at [147, 103] on span "**********" at bounding box center [135, 105] width 24 height 5
click at [229, 6] on icon at bounding box center [230, 8] width 9 height 9
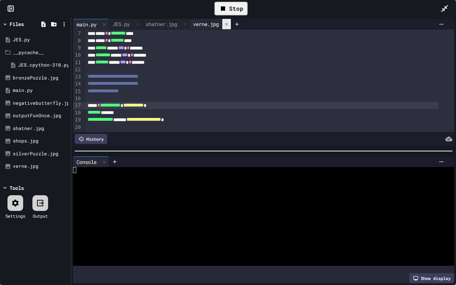
click at [229, 22] on icon at bounding box center [226, 24] width 5 height 5
click at [187, 23] on icon at bounding box center [184, 24] width 5 height 5
click at [139, 24] on icon at bounding box center [137, 23] width 3 height 3
click at [35, 115] on div "outputFunOnce.jpg" at bounding box center [37, 115] width 48 height 7
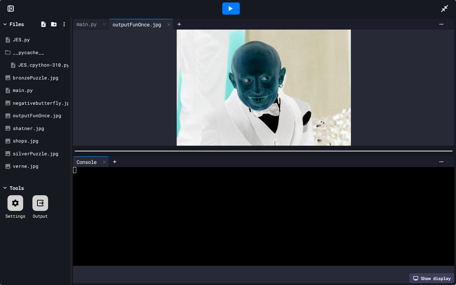
click at [451, 14] on div at bounding box center [448, 8] width 16 height 19
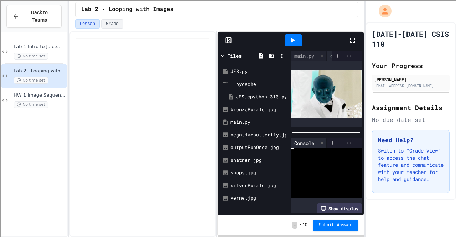
click at [355, 44] on icon at bounding box center [352, 40] width 9 height 9
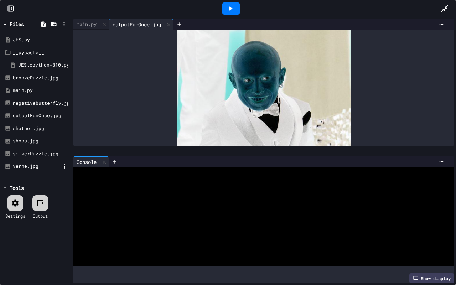
click at [26, 162] on div "verne.jpg" at bounding box center [35, 166] width 67 height 13
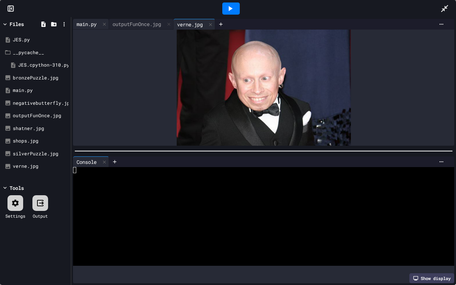
click at [90, 25] on div "main.py" at bounding box center [86, 23] width 27 height 7
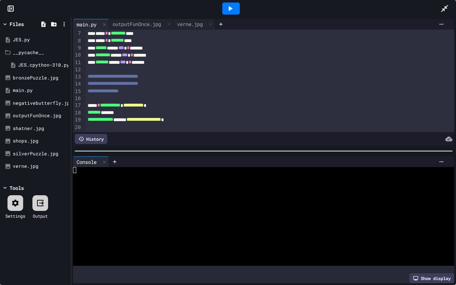
click at [101, 110] on span "*******" at bounding box center [94, 112] width 13 height 5
click at [233, 6] on icon at bounding box center [230, 8] width 9 height 9
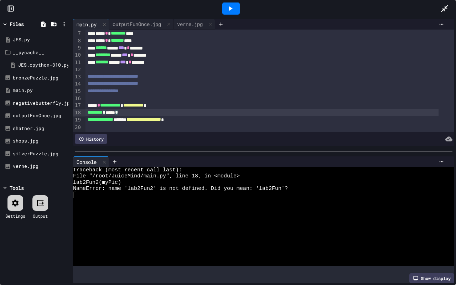
click at [103, 110] on span "********" at bounding box center [95, 112] width 15 height 5
click at [234, 12] on icon at bounding box center [230, 8] width 9 height 9
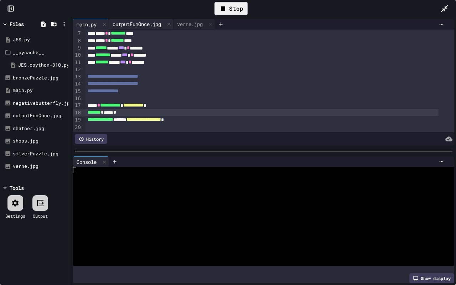
click at [143, 29] on div "outputFunOnce.jpg" at bounding box center [141, 24] width 64 height 11
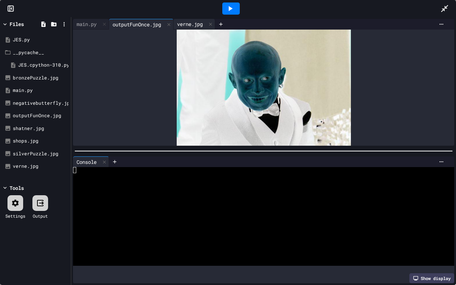
click at [193, 25] on div "verne.jpg" at bounding box center [190, 23] width 33 height 7
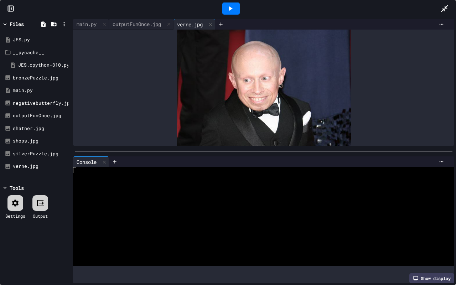
click at [445, 10] on icon at bounding box center [444, 8] width 7 height 7
